Goal: Task Accomplishment & Management: Use online tool/utility

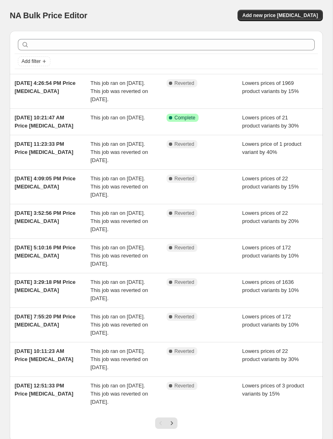
click at [295, 16] on span "Add new price [MEDICAL_DATA]" at bounding box center [279, 15] width 75 height 6
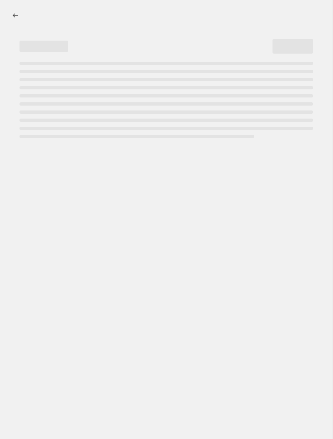
select select "percentage"
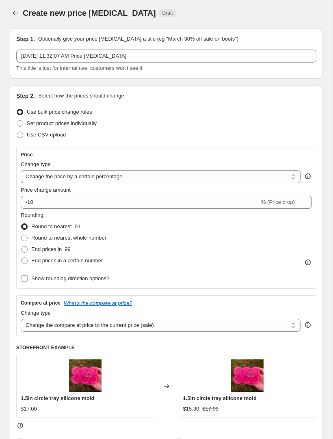
scroll to position [20, 0]
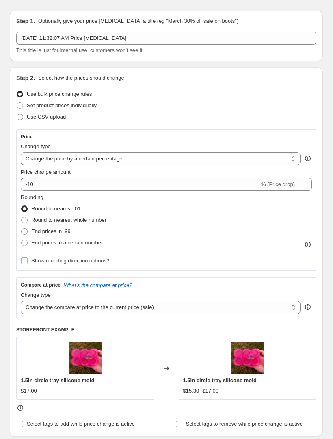
click at [87, 106] on span "Set product prices individually" at bounding box center [62, 105] width 70 height 6
click at [17, 103] on input "Set product prices individually" at bounding box center [17, 102] width 0 height 0
radio input "true"
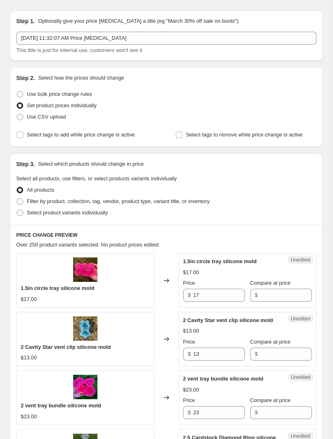
click at [104, 214] on span "Select product variants individually" at bounding box center [67, 212] width 81 height 6
click at [17, 210] on input "Select product variants individually" at bounding box center [17, 209] width 0 height 0
radio input "true"
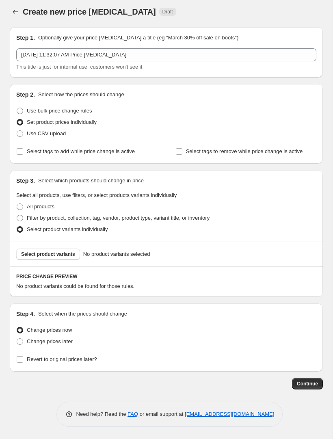
scroll to position [4, 0]
click at [68, 252] on span "Select product variants" at bounding box center [48, 254] width 54 height 6
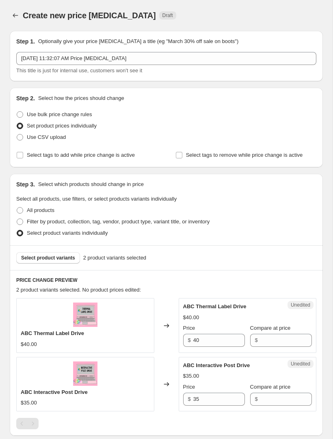
scroll to position [0, 0]
click at [88, 118] on label "Use bulk price change rules" at bounding box center [53, 114] width 75 height 11
click at [17, 112] on input "Use bulk price change rules" at bounding box center [17, 111] width 0 height 0
radio input "true"
select select "percentage"
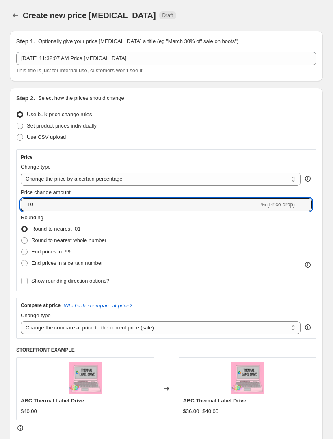
click at [217, 205] on input "-10" at bounding box center [140, 204] width 239 height 13
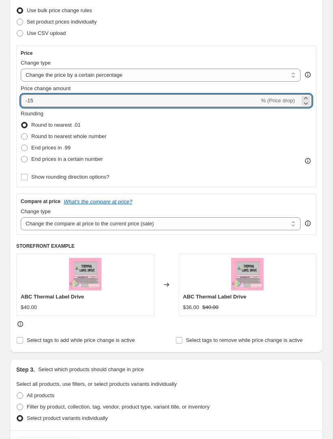
scroll to position [136, 0]
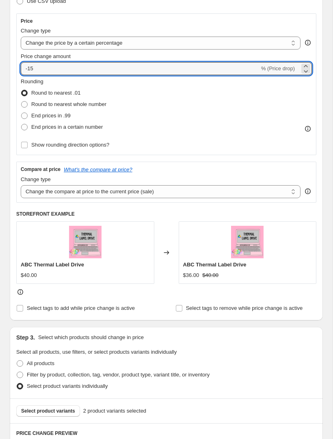
type input "-15"
click at [266, 344] on div "Step 3. Select which products should change in price Select all products, use f…" at bounding box center [166, 362] width 313 height 71
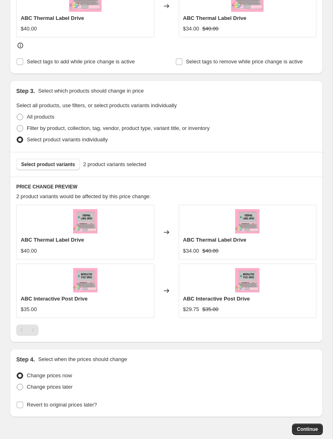
scroll to position [392, 0]
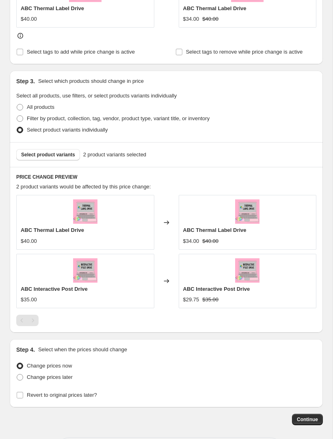
click at [69, 379] on span "Change prices later" at bounding box center [50, 377] width 46 height 6
click at [17, 374] on input "Change prices later" at bounding box center [17, 374] width 0 height 0
radio input "true"
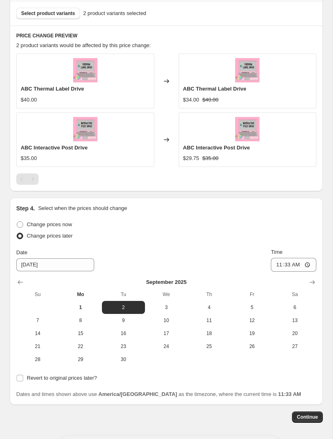
scroll to position [534, 0]
click at [81, 305] on span "1" at bounding box center [80, 307] width 37 height 6
type input "[DATE]"
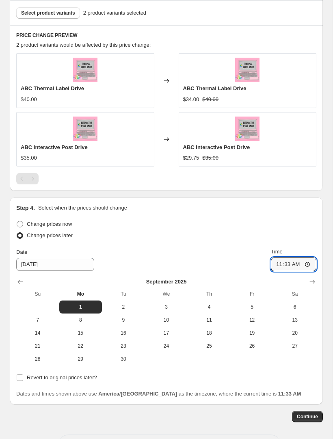
click at [303, 261] on input "11:33" at bounding box center [293, 264] width 45 height 14
type input "13:33"
click at [67, 224] on span "Change prices now" at bounding box center [49, 224] width 45 height 6
click at [17, 221] on input "Change prices now" at bounding box center [17, 221] width 0 height 0
radio input "false"
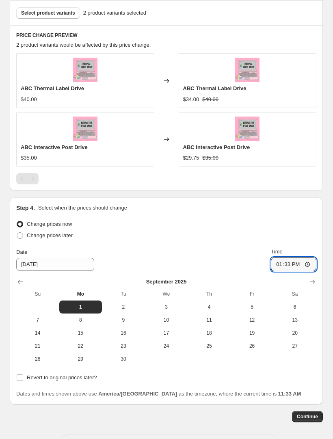
radio input "true"
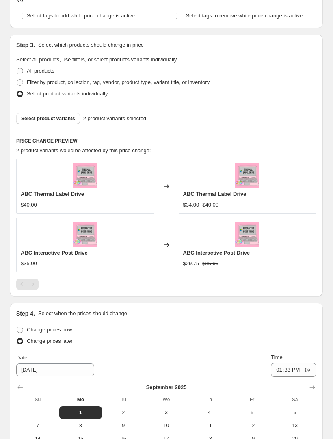
click at [59, 329] on span "Change prices now" at bounding box center [49, 329] width 45 height 6
click at [17, 327] on input "Change prices now" at bounding box center [17, 326] width 0 height 0
radio input "true"
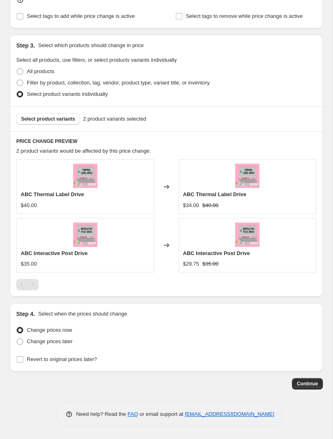
click at [85, 360] on span "Revert to original prices later?" at bounding box center [62, 359] width 70 height 6
click at [23, 360] on input "Revert to original prices later?" at bounding box center [20, 359] width 6 height 6
checkbox input "true"
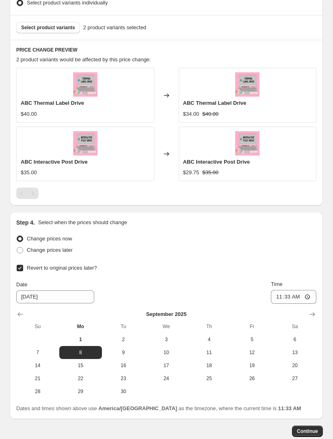
scroll to position [520, 0]
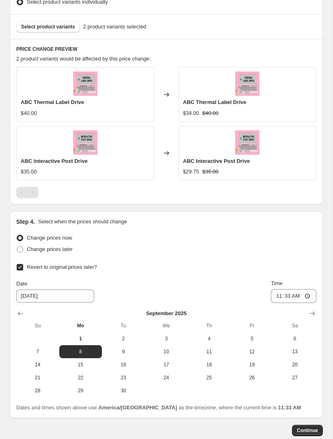
click at [84, 340] on span "1" at bounding box center [80, 338] width 37 height 6
type input "[DATE]"
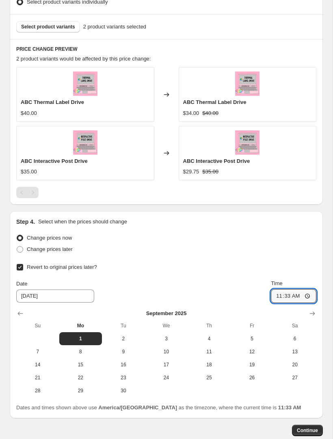
click at [299, 298] on input "11:33" at bounding box center [293, 296] width 45 height 14
type input "17:08"
click at [307, 431] on span "Continue" at bounding box center [307, 430] width 21 height 6
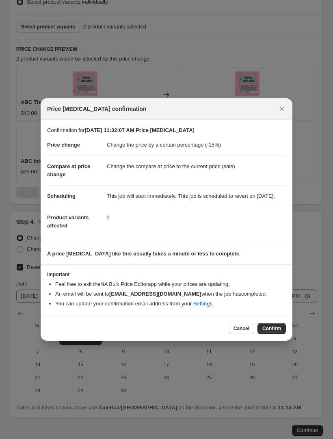
click at [261, 327] on button "Confirm" at bounding box center [271, 328] width 28 height 11
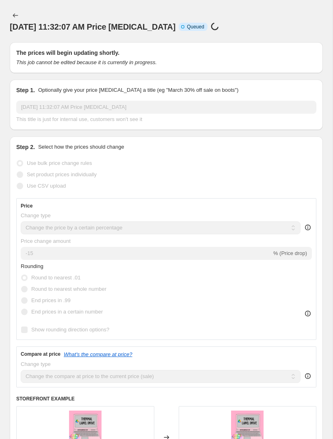
select select "percentage"
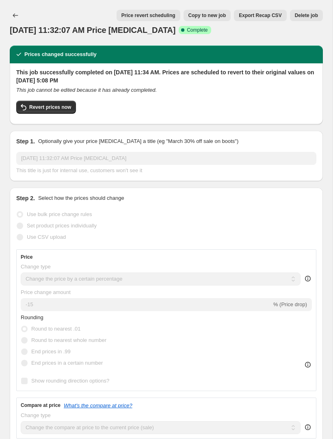
click at [15, 12] on icon "Price change jobs" at bounding box center [15, 15] width 8 height 8
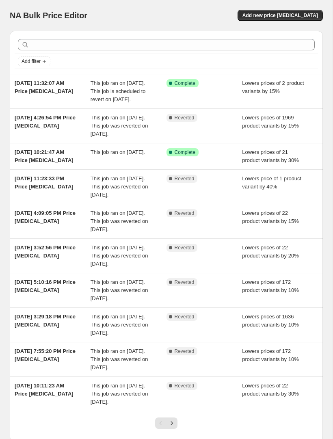
click at [142, 164] on div "This job ran on [DATE]." at bounding box center [128, 156] width 76 height 16
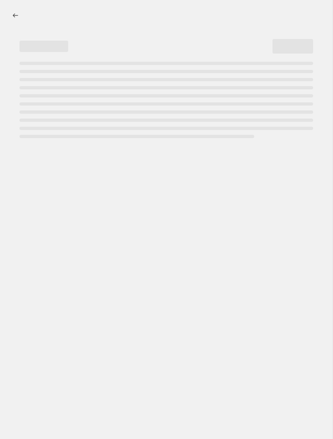
select select "percentage"
select select "collection"
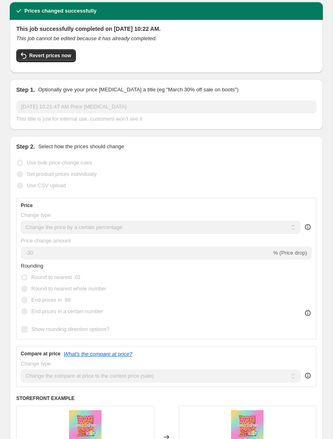
scroll to position [75, 0]
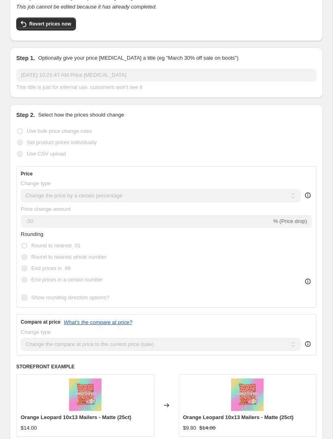
click at [64, 24] on span "Revert prices now" at bounding box center [50, 24] width 42 height 6
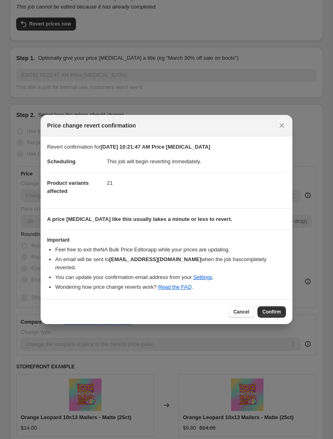
click at [270, 309] on span "Confirm" at bounding box center [271, 311] width 19 height 6
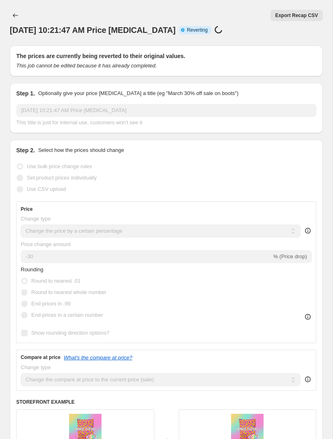
scroll to position [0, 0]
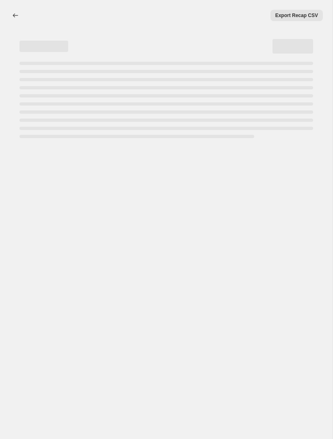
select select "percentage"
select select "collection"
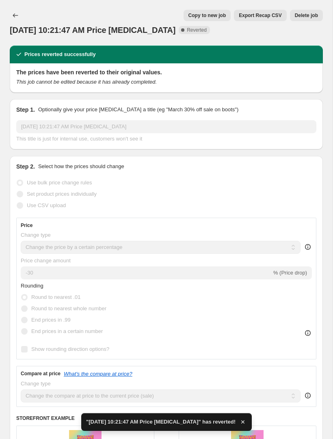
click at [16, 17] on icon "Price change jobs" at bounding box center [15, 15] width 8 height 8
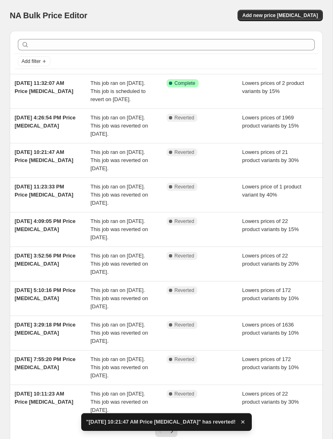
click at [289, 15] on span "Add new price [MEDICAL_DATA]" at bounding box center [279, 15] width 75 height 6
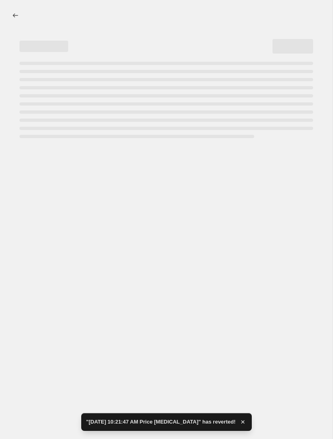
select select "percentage"
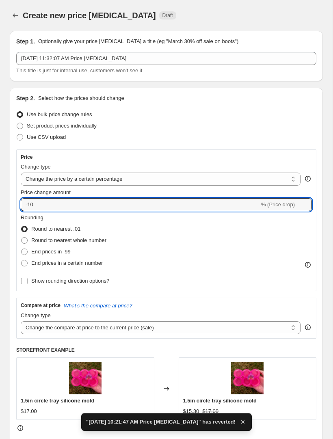
click at [226, 206] on input "-10" at bounding box center [140, 204] width 239 height 13
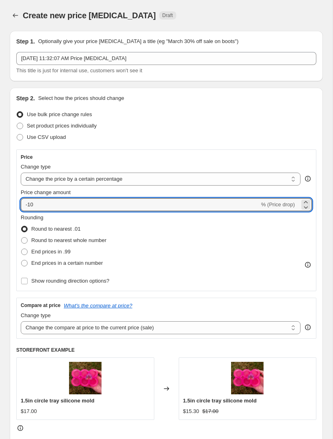
type input "-1"
type input "5"
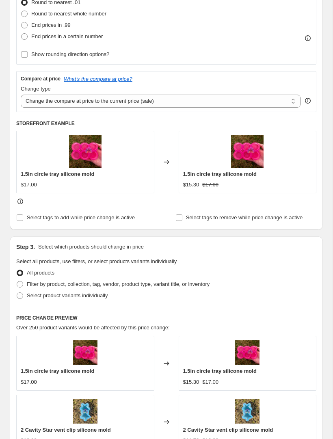
scroll to position [226, 0]
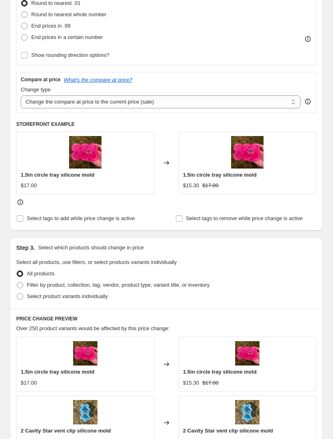
type input "-50"
click at [198, 286] on span "Filter by product, collection, tag, vendor, product type, variant title, or inv…" at bounding box center [118, 285] width 183 height 6
click at [17, 282] on input "Filter by product, collection, tag, vendor, product type, variant title, or inv…" at bounding box center [17, 282] width 0 height 0
radio input "true"
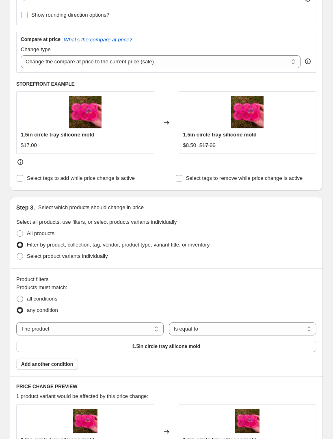
scroll to position [303, 0]
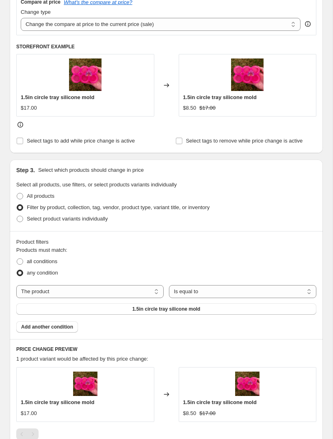
click at [136, 297] on select "The product The product's collection The product's tag The product's vendor The…" at bounding box center [89, 291] width 147 height 13
select select "collection"
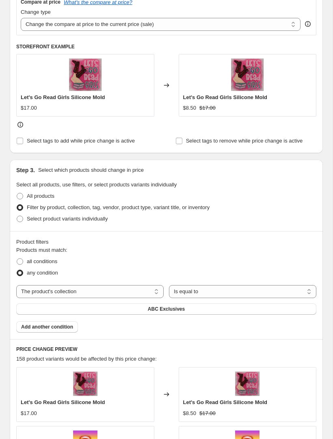
click at [218, 291] on select "Is equal to Is not equal to" at bounding box center [242, 291] width 147 height 13
click at [184, 311] on span "ABC Exclusives" at bounding box center [166, 309] width 37 height 6
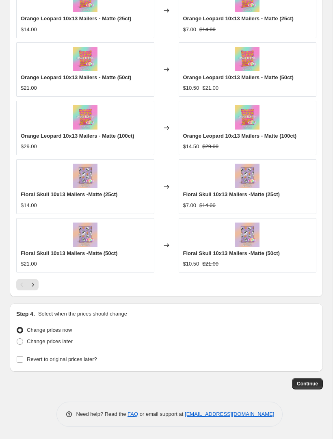
scroll to position [687, 0]
click at [21, 358] on input "Revert to original prices later?" at bounding box center [20, 359] width 6 height 6
checkbox input "true"
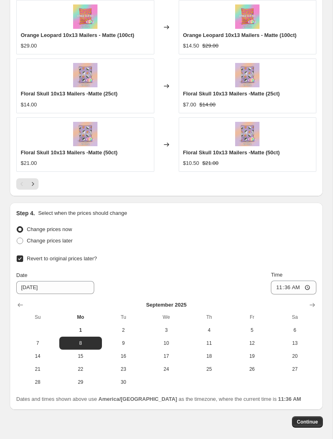
scroll to position [788, 0]
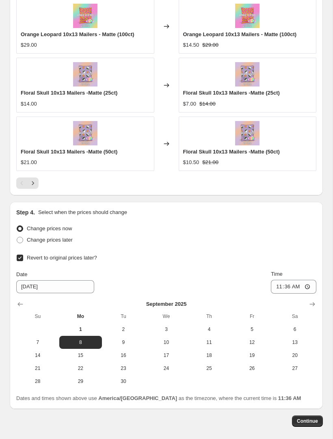
click at [82, 329] on span "1" at bounding box center [80, 329] width 37 height 6
type input "[DATE]"
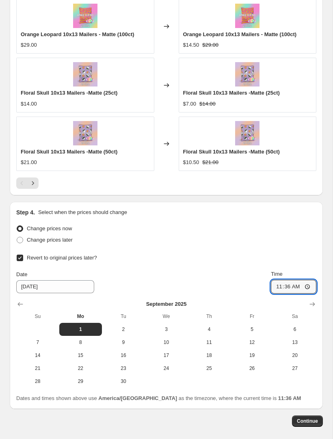
click at [303, 287] on input "11:36" at bounding box center [293, 287] width 45 height 14
type input "17:36"
click at [308, 424] on button "Continue" at bounding box center [307, 420] width 31 height 11
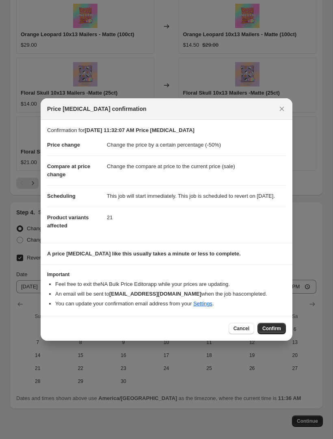
click at [272, 328] on button "Confirm" at bounding box center [271, 328] width 28 height 11
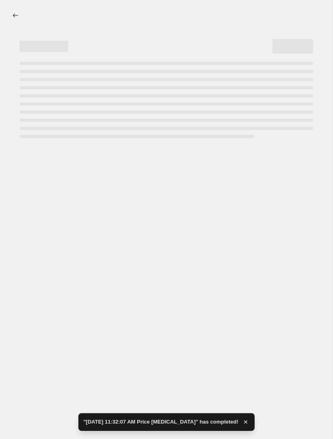
select select "percentage"
select select "collection"
